Goal: Transaction & Acquisition: Purchase product/service

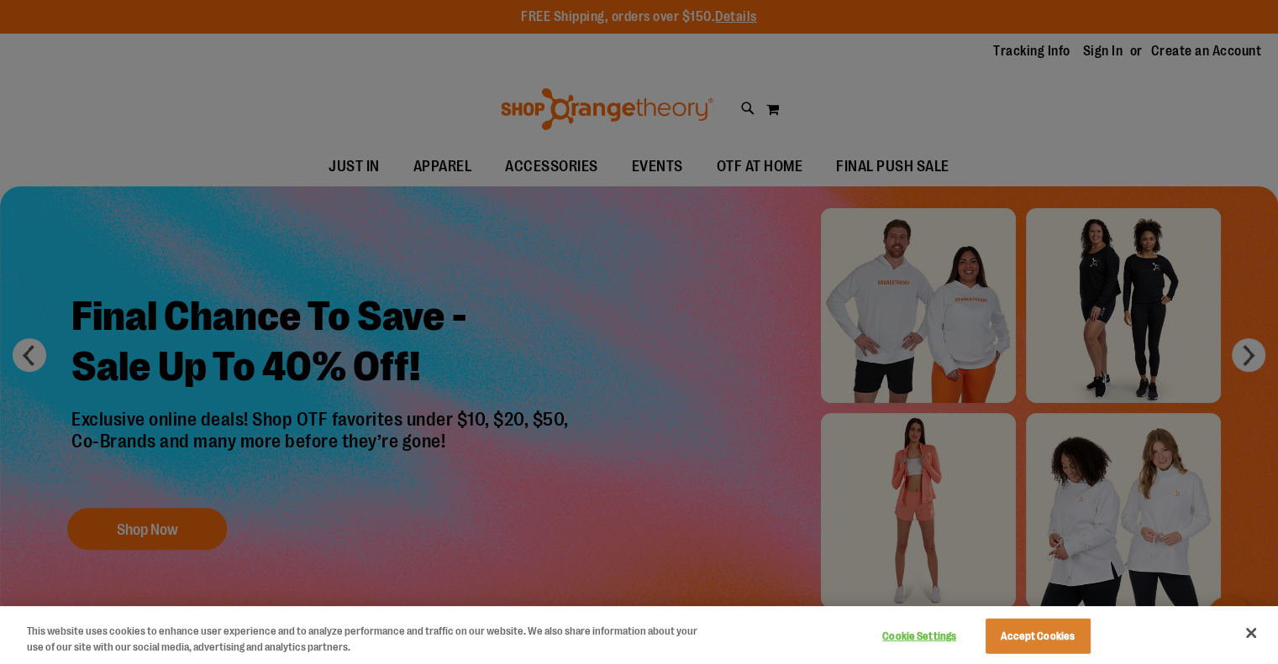
click at [1057, 317] on div at bounding box center [639, 332] width 1278 height 664
click at [1168, 91] on div at bounding box center [639, 332] width 1278 height 664
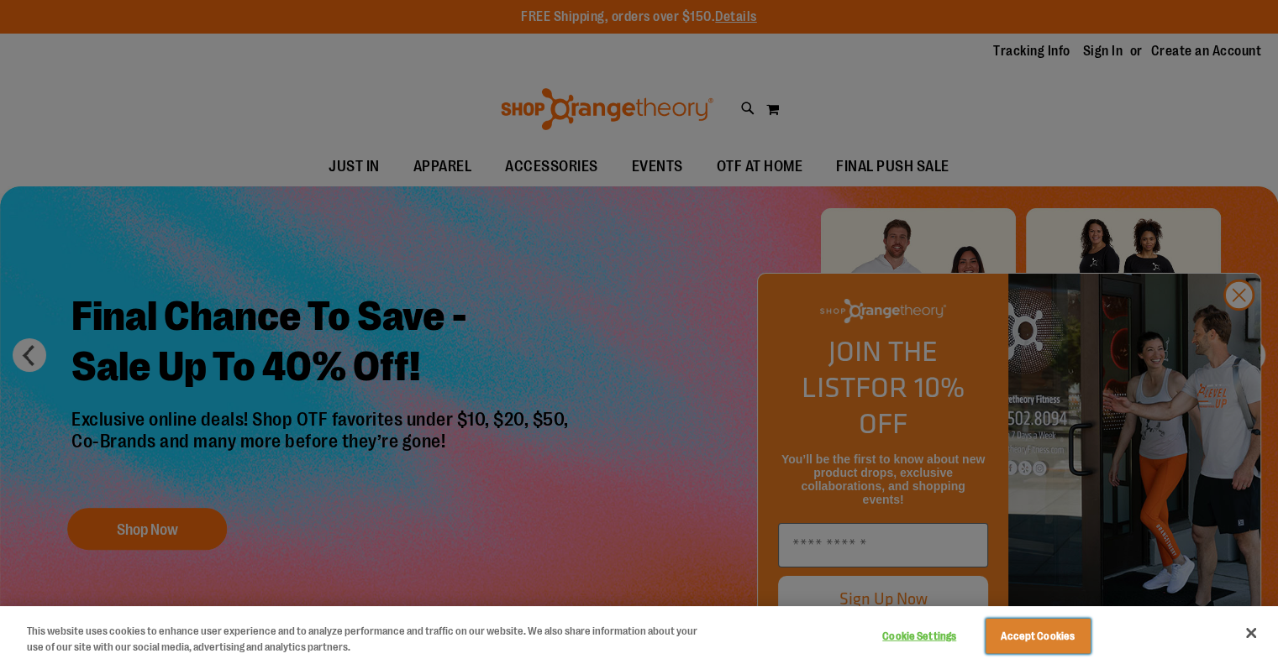
click at [1026, 625] on button "Accept Cookies" at bounding box center [1037, 636] width 105 height 35
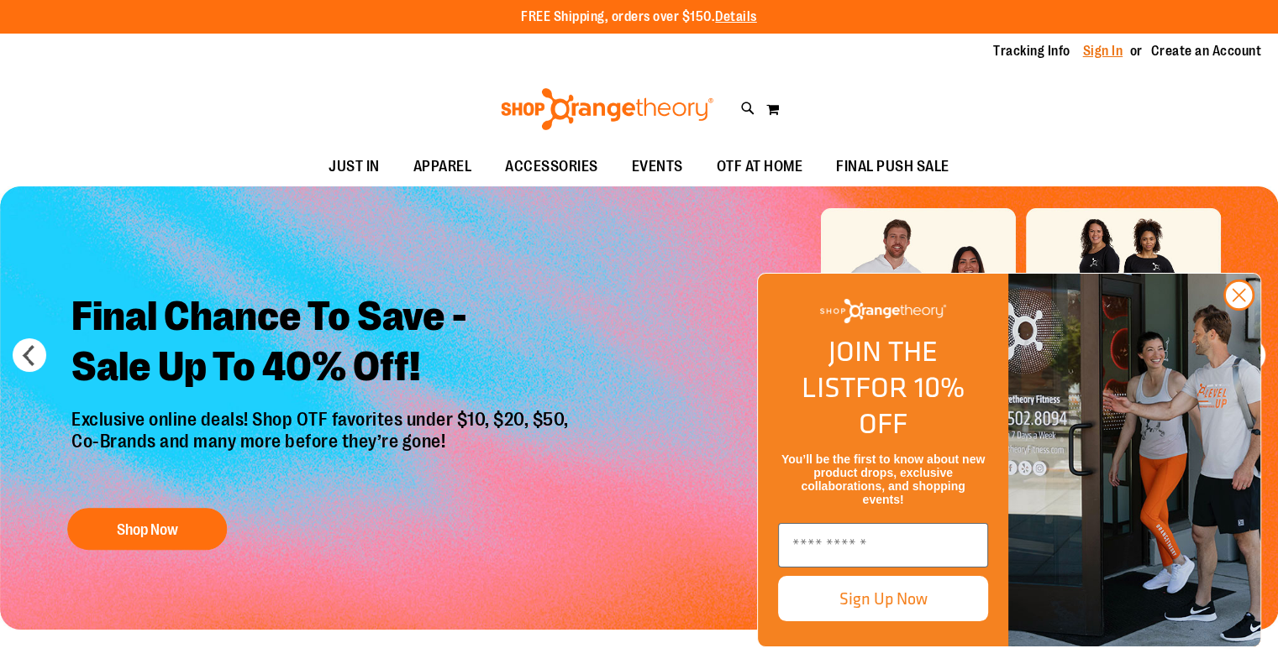
click at [1102, 50] on link "Sign In" at bounding box center [1103, 51] width 40 height 18
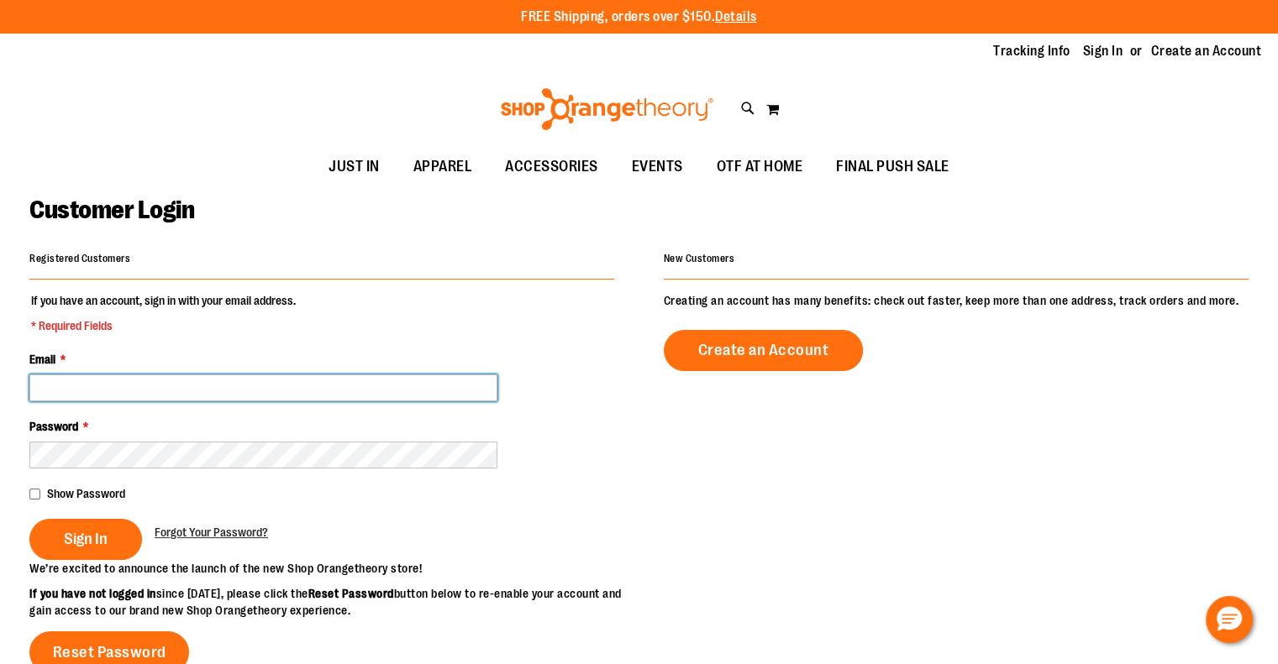
click at [218, 389] on input "Email *" at bounding box center [263, 388] width 468 height 27
type input "**********"
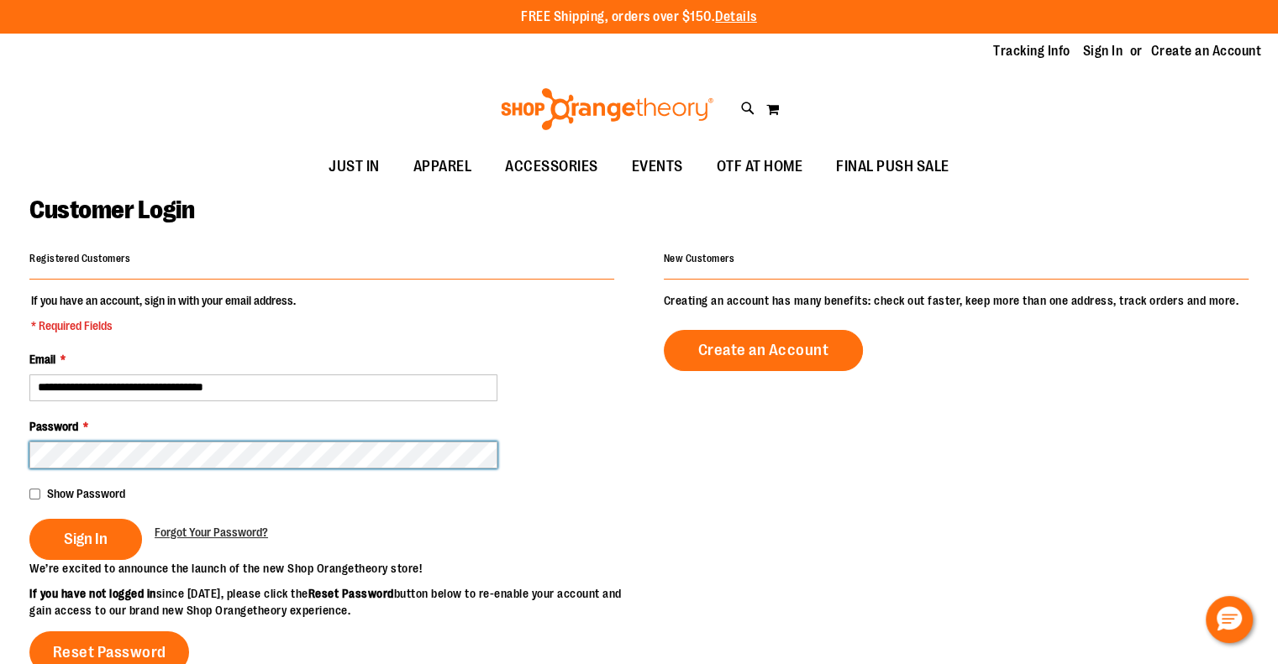
click at [29, 519] on button "Sign In" at bounding box center [85, 539] width 113 height 41
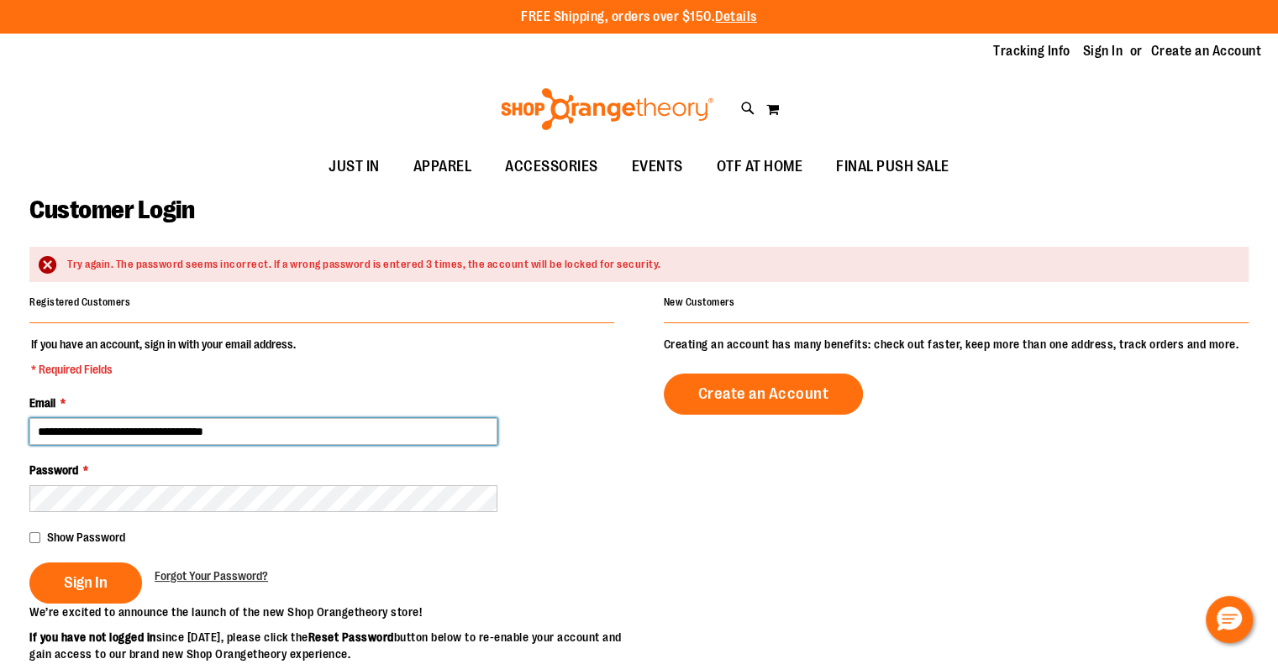
click at [301, 428] on input "**********" at bounding box center [263, 431] width 468 height 27
type input "**********"
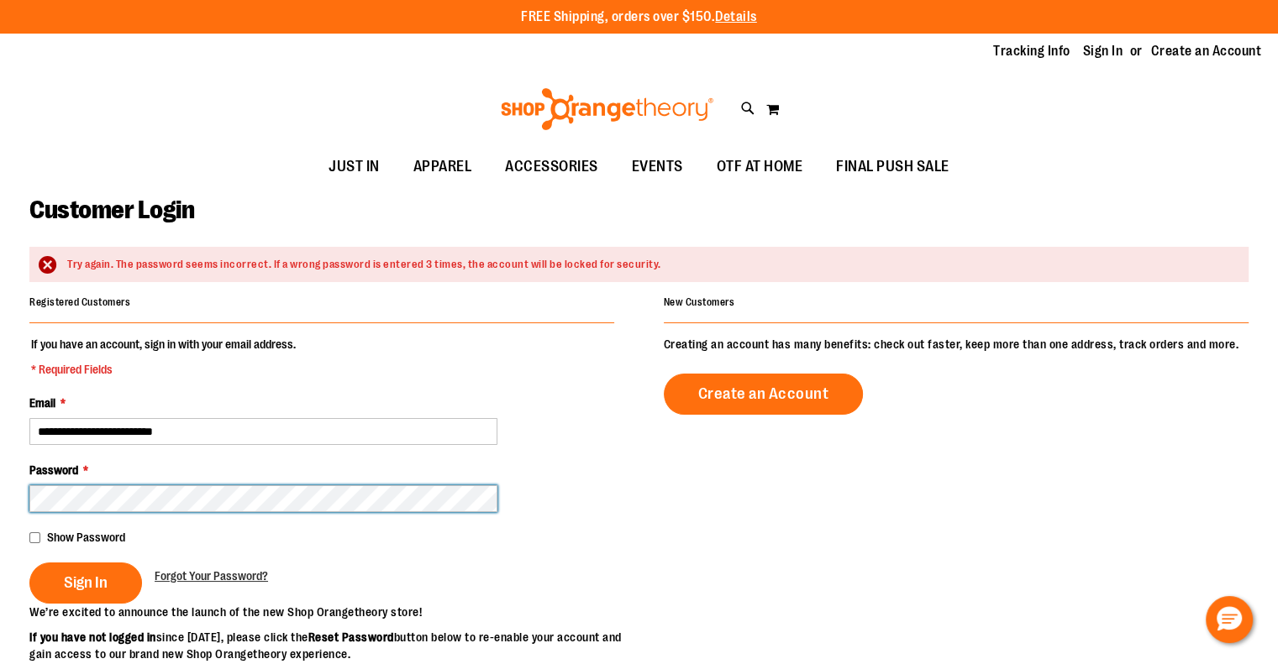
click at [29, 563] on button "Sign In" at bounding box center [85, 583] width 113 height 41
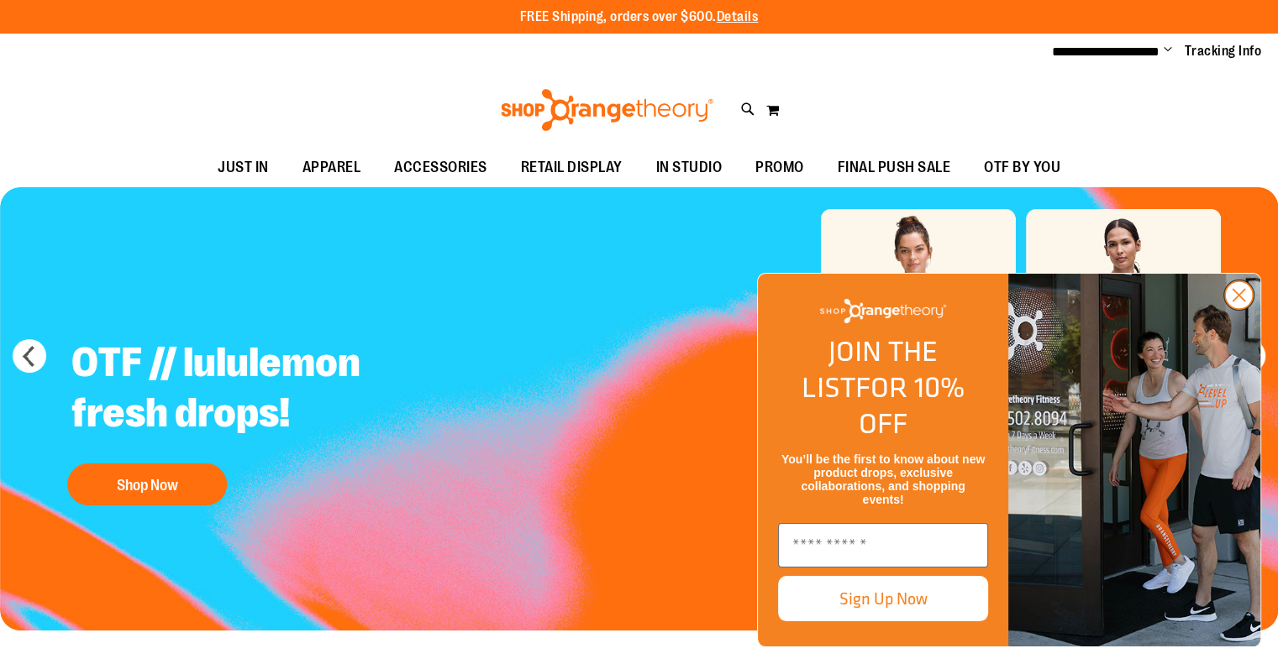
click at [1229, 309] on circle "Close dialog" at bounding box center [1239, 295] width 28 height 28
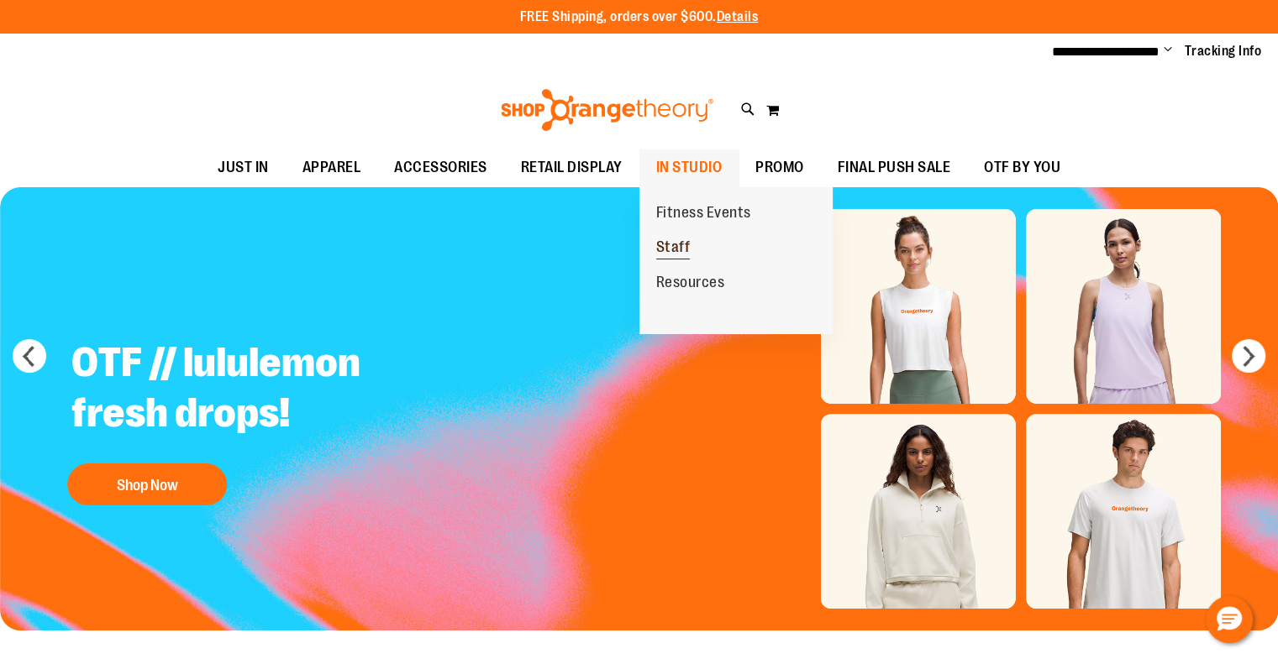
click at [670, 244] on span "Staff" at bounding box center [673, 249] width 34 height 21
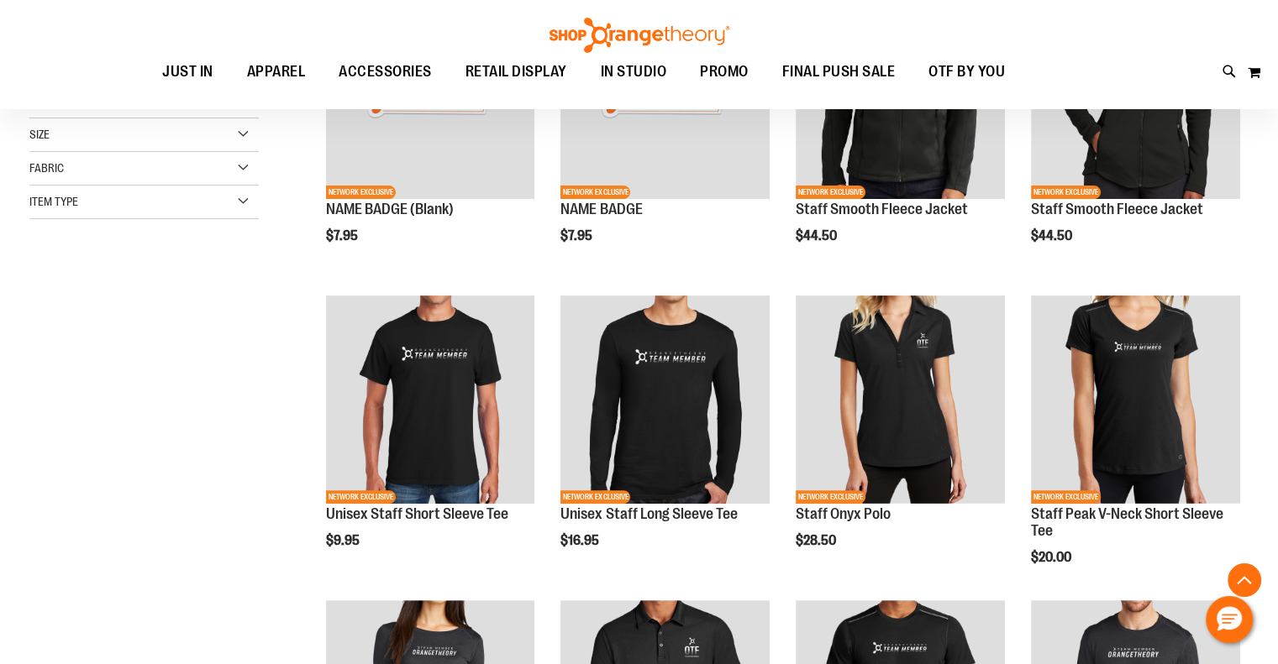
scroll to position [353, 0]
click at [188, 477] on div "**********" at bounding box center [638, 454] width 1219 height 1084
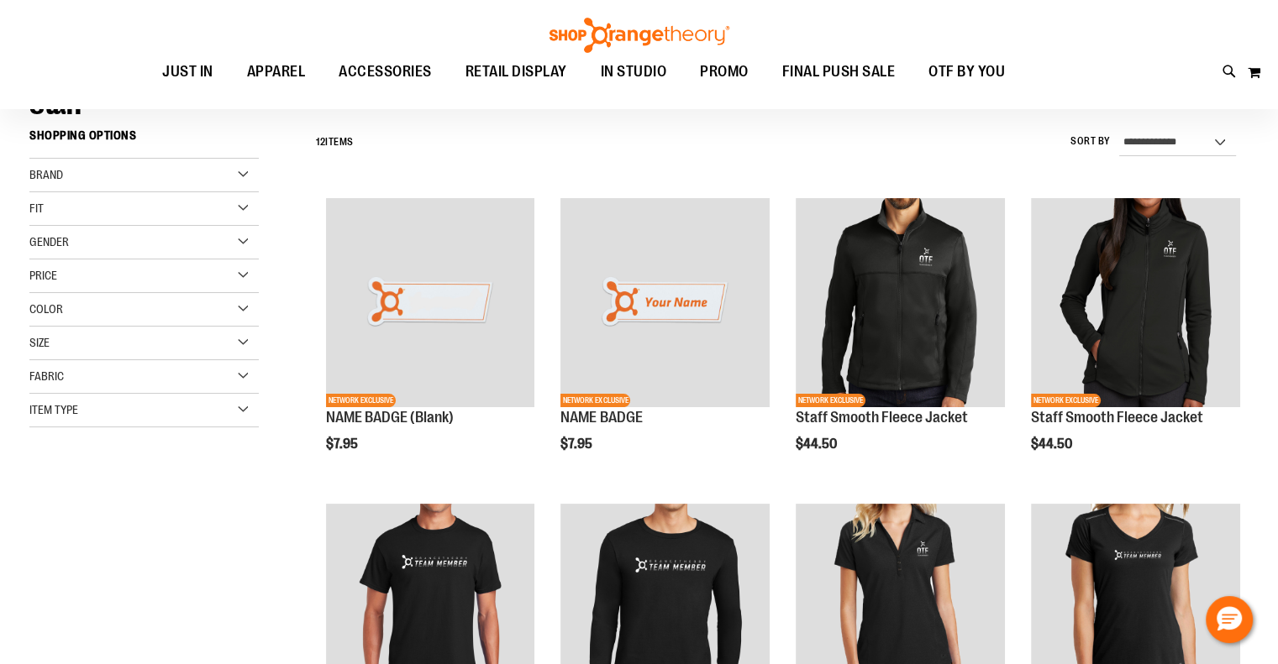
scroll to position [0, 0]
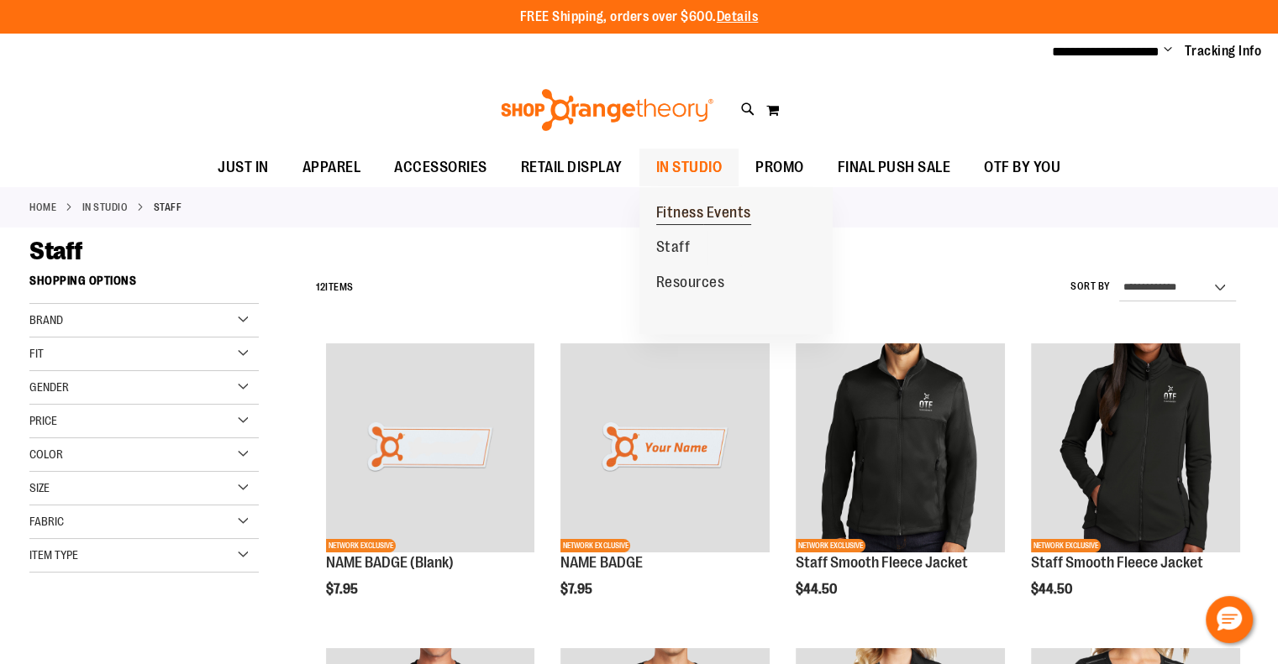
click at [704, 201] on link "Fitness Events" at bounding box center [703, 213] width 129 height 35
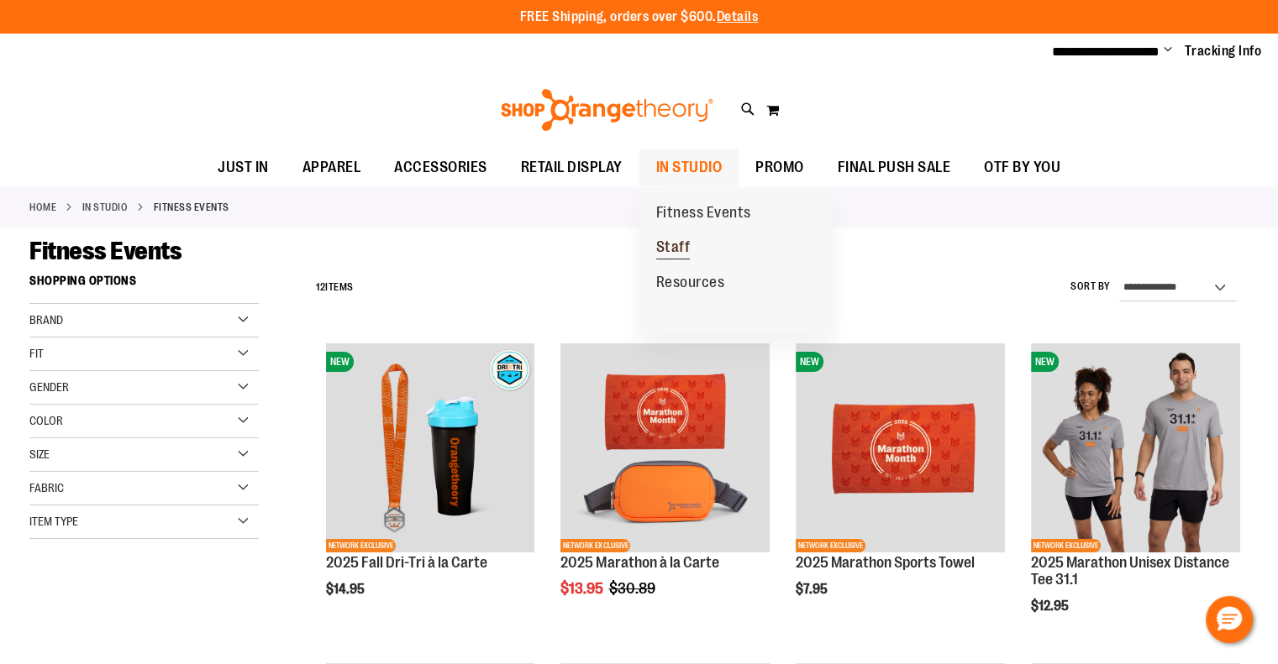
click at [665, 248] on span "Staff" at bounding box center [673, 249] width 34 height 21
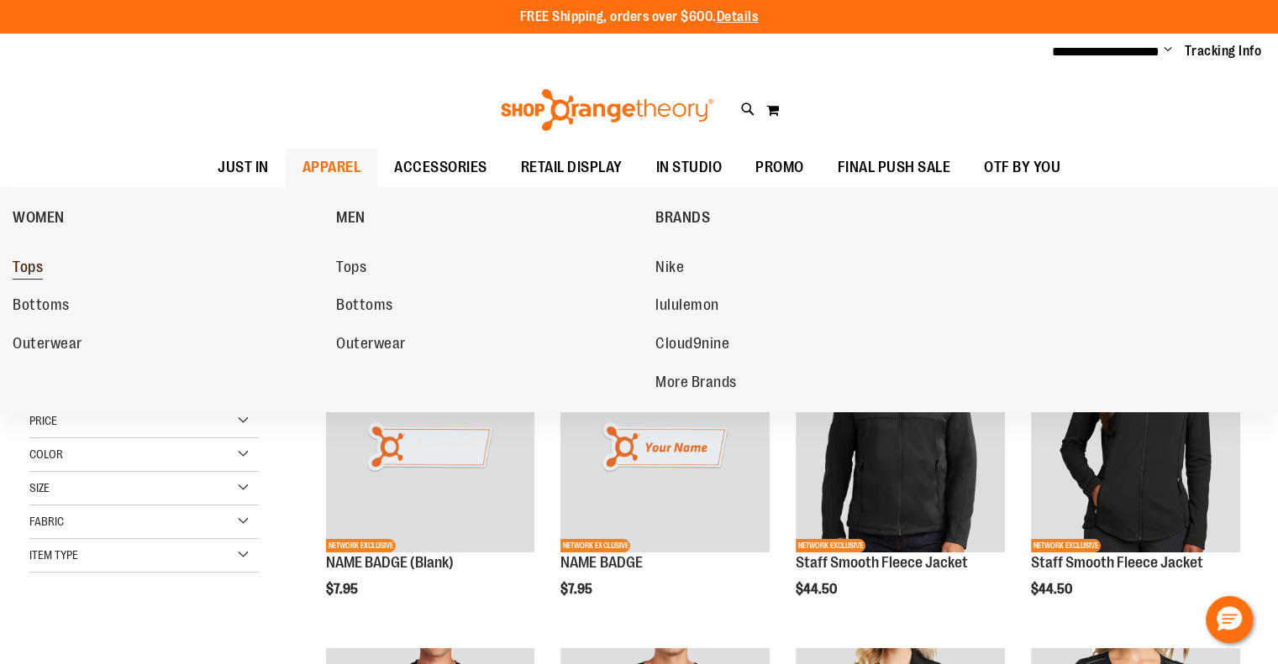
click at [29, 268] on span "Tops" at bounding box center [28, 269] width 30 height 21
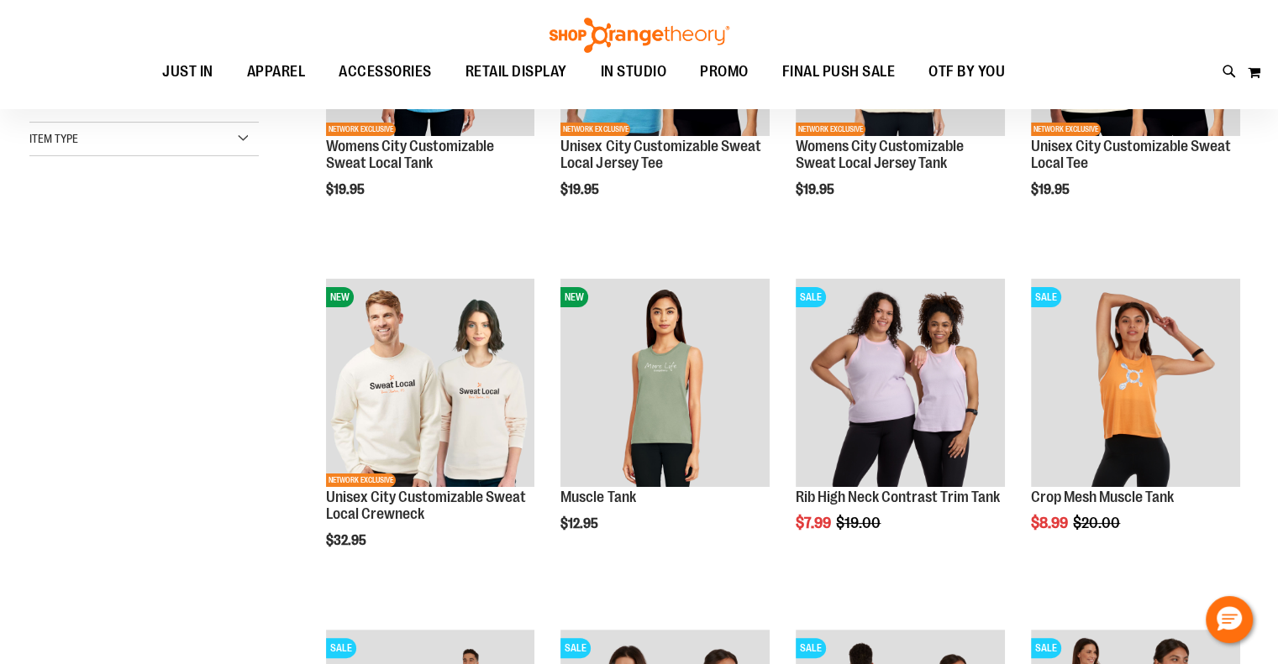
scroll to position [228, 0]
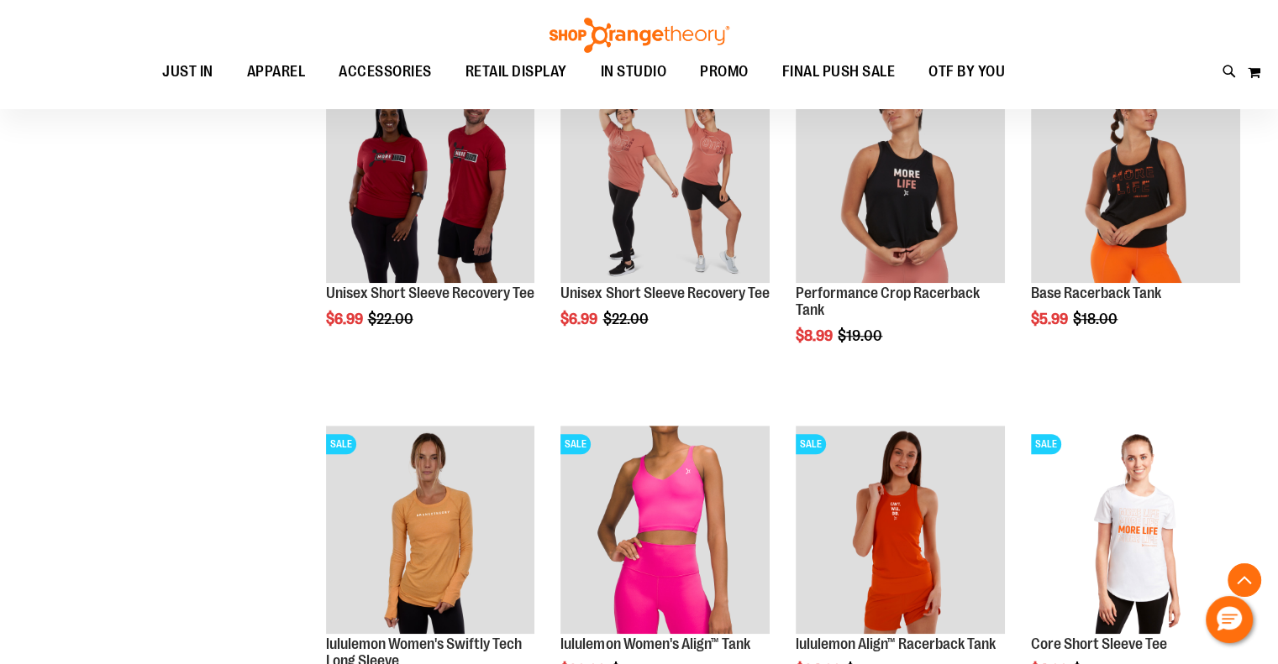
scroll to position [1371, 0]
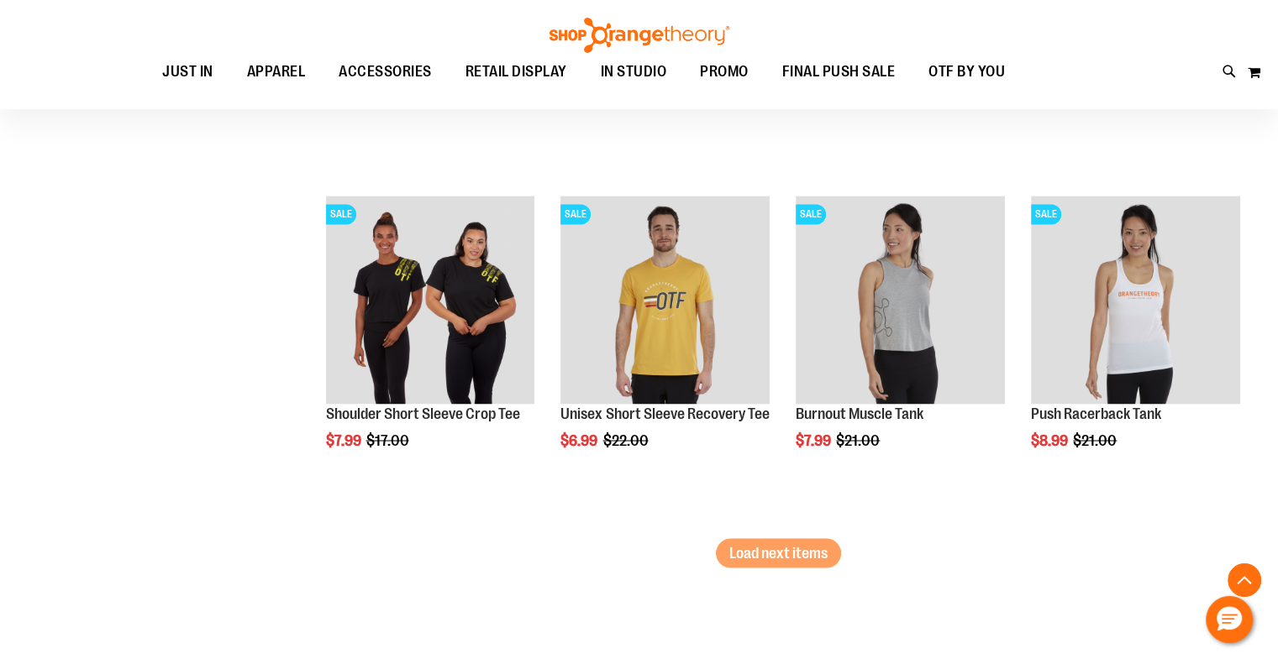
scroll to position [2771, 0]
click at [778, 554] on span "Load next items" at bounding box center [778, 553] width 98 height 17
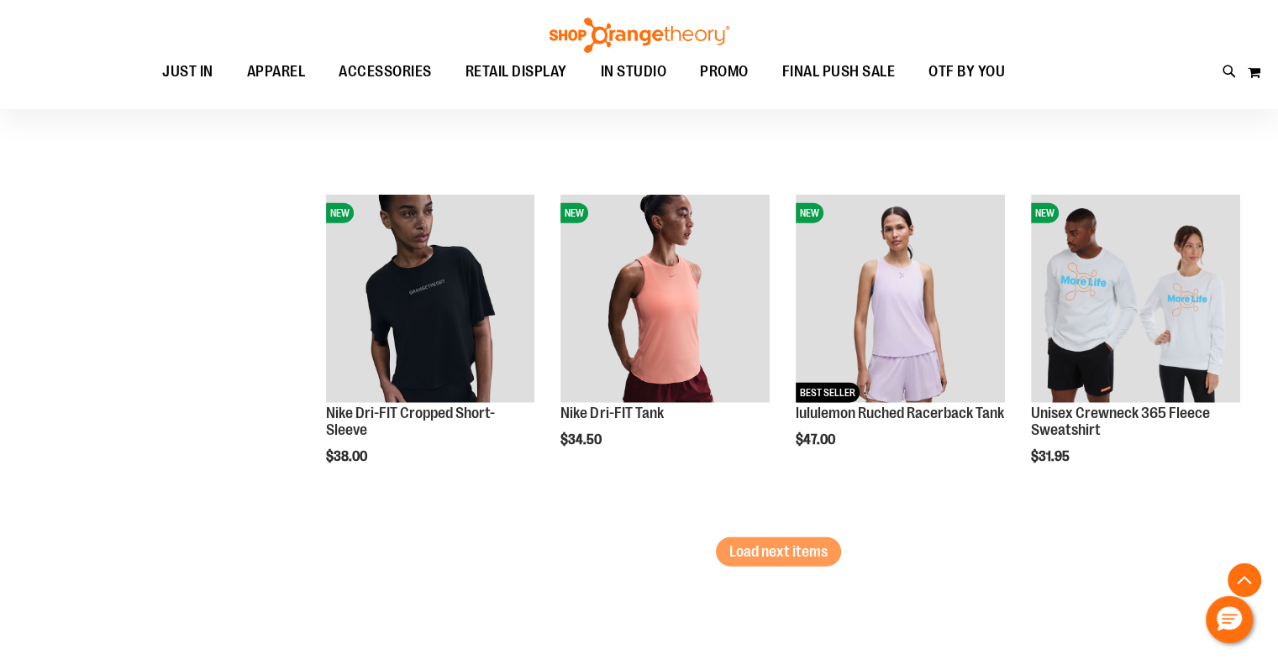
scroll to position [3826, 0]
click at [742, 562] on button "Load next items" at bounding box center [778, 552] width 125 height 29
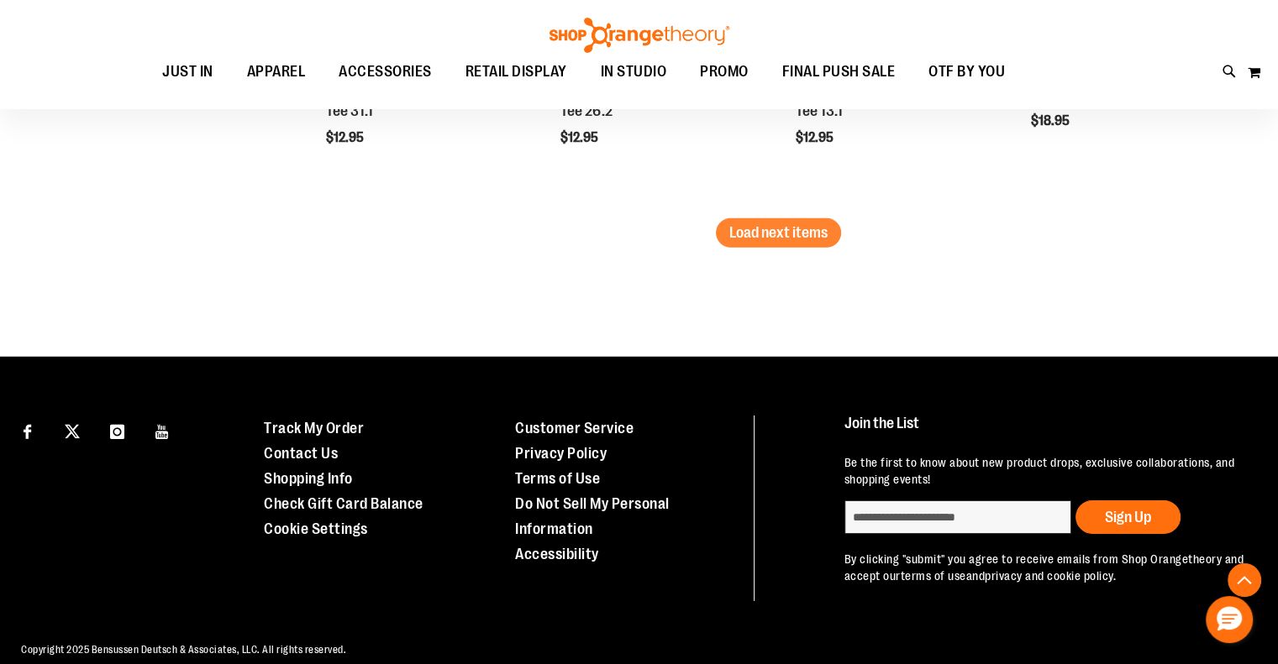
scroll to position [5201, 0]
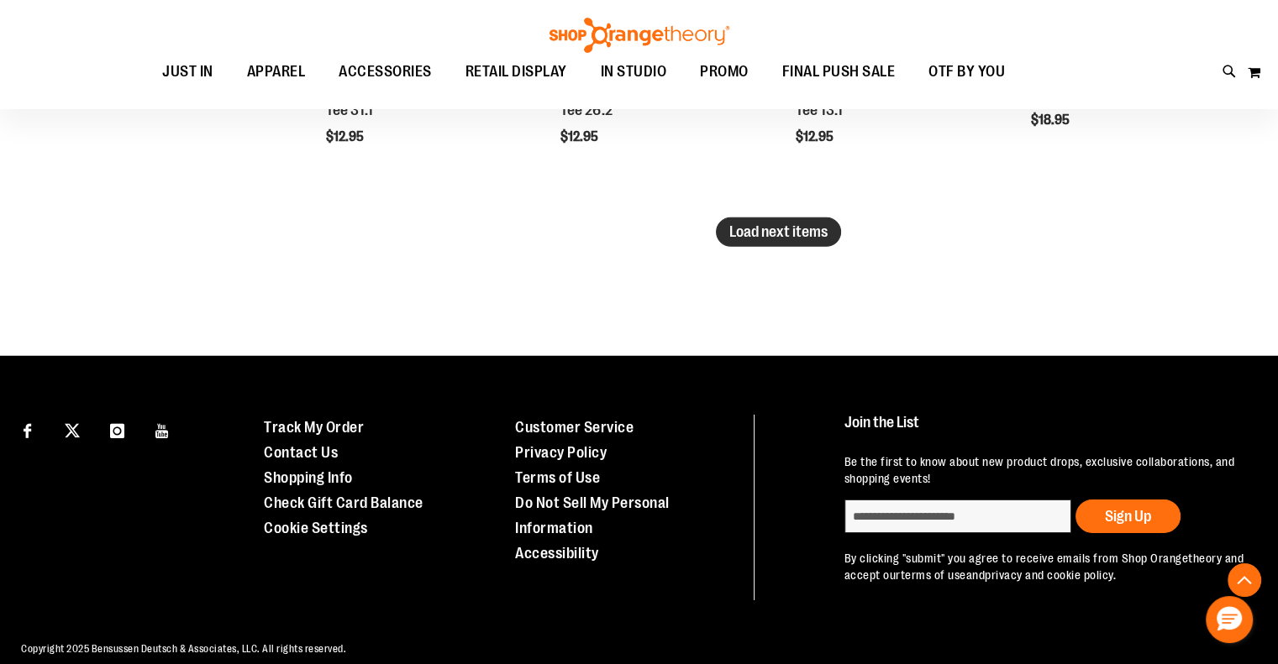
click at [744, 228] on span "Load next items" at bounding box center [778, 231] width 98 height 17
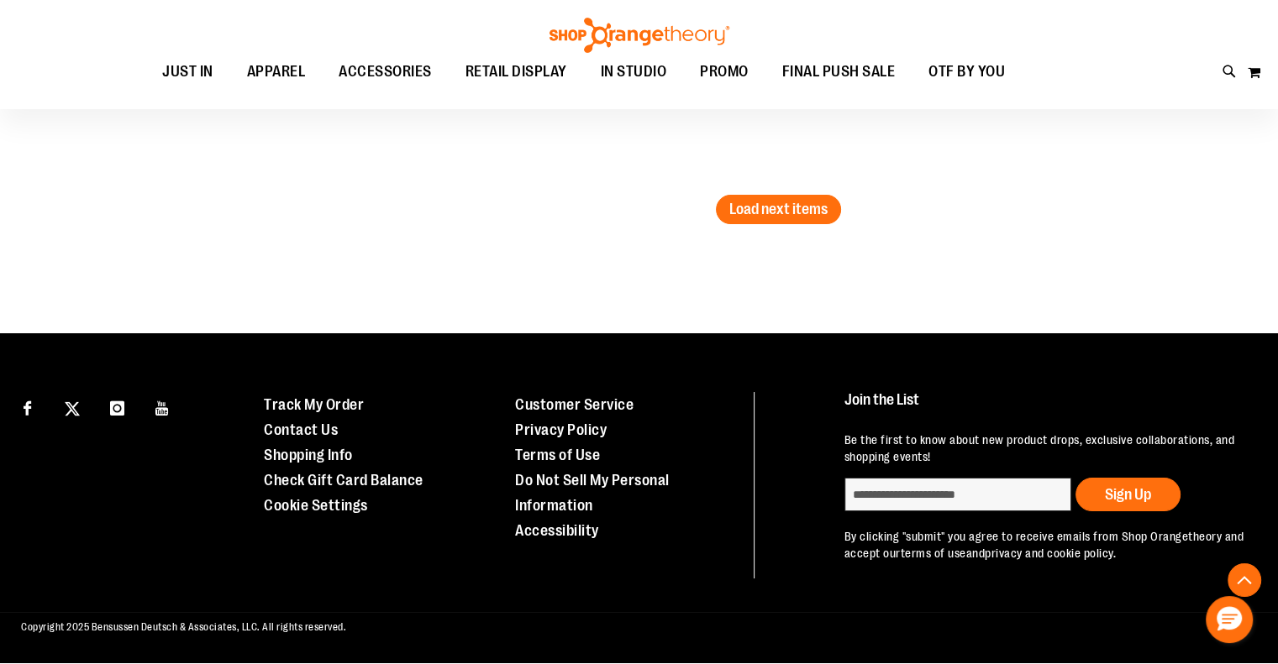
scroll to position [6291, 0]
click at [790, 201] on span "Load next items" at bounding box center [778, 209] width 98 height 17
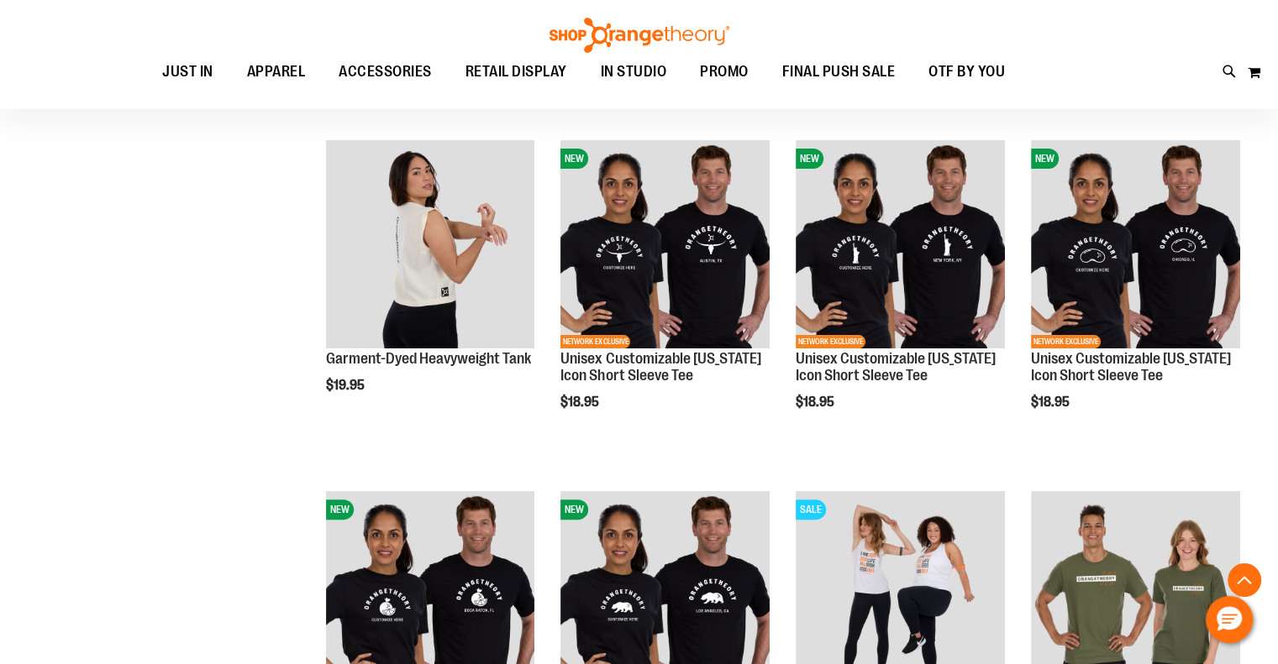
scroll to position [7046, 0]
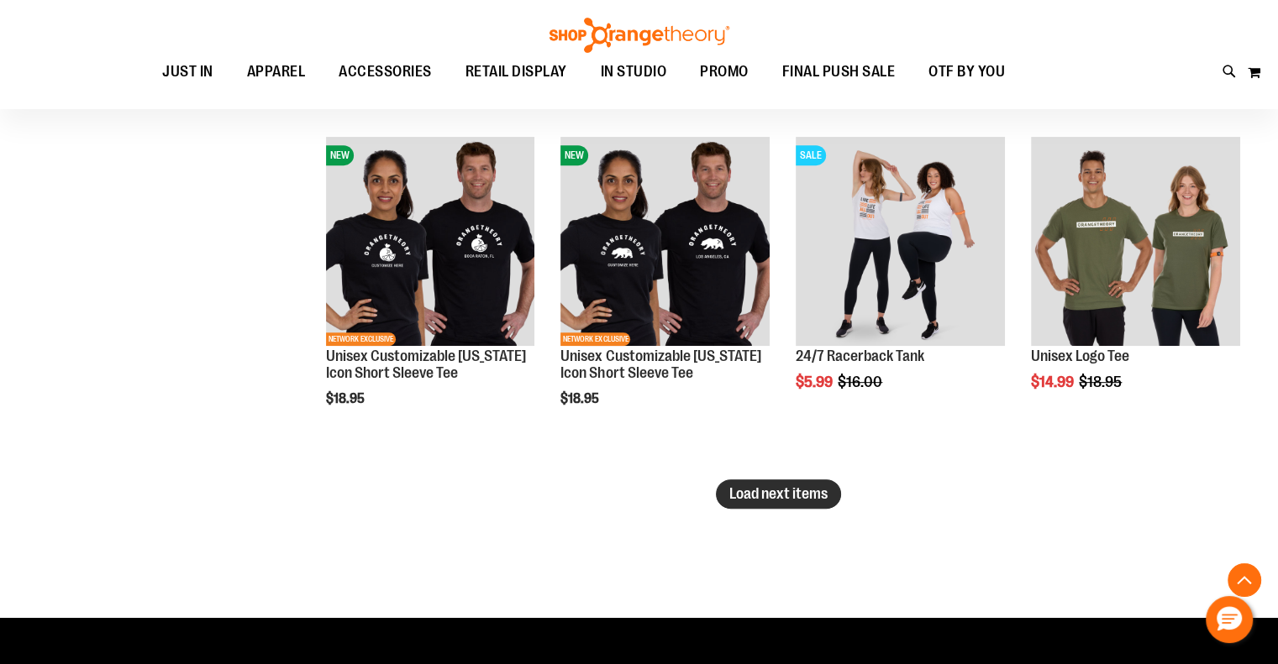
click at [757, 504] on button "Load next items" at bounding box center [778, 494] width 125 height 29
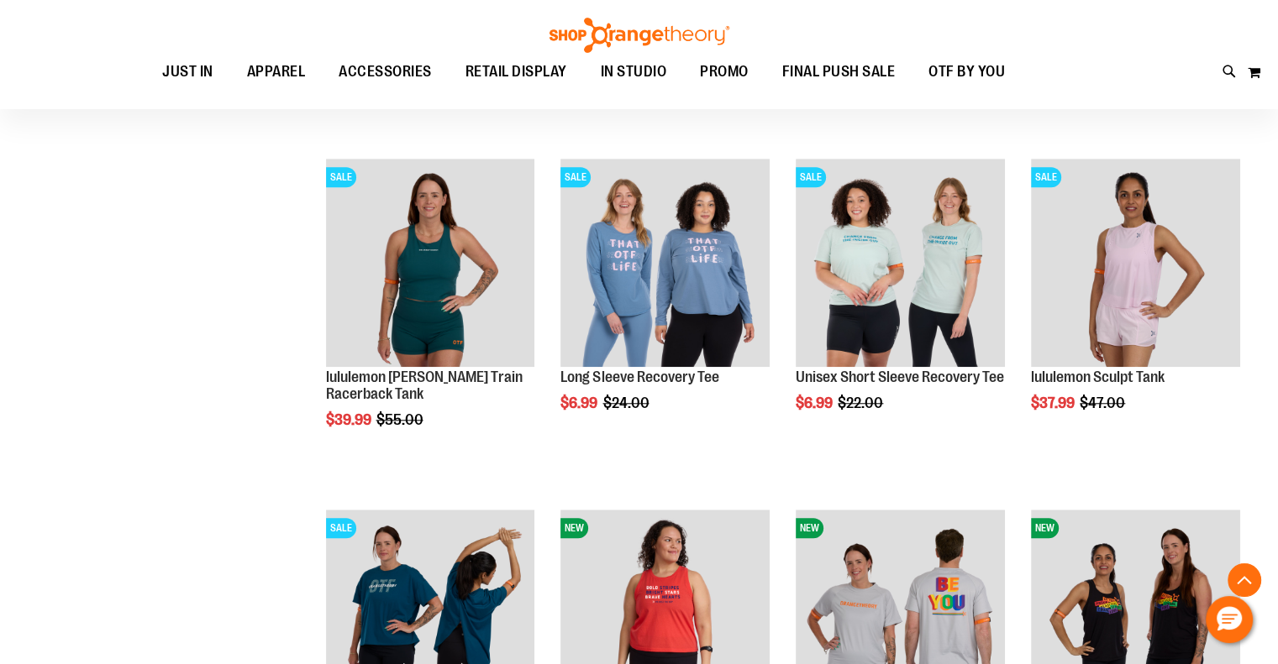
scroll to position [7728, 0]
